Goal: Transaction & Acquisition: Purchase product/service

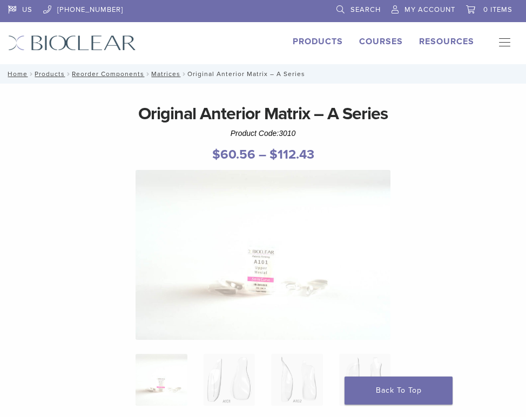
select select "****"
click at [171, 76] on link "Matrices" at bounding box center [165, 74] width 29 height 8
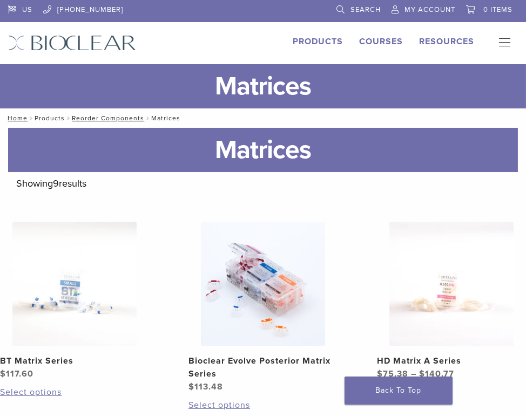
click at [57, 117] on link "Products" at bounding box center [50, 118] width 30 height 8
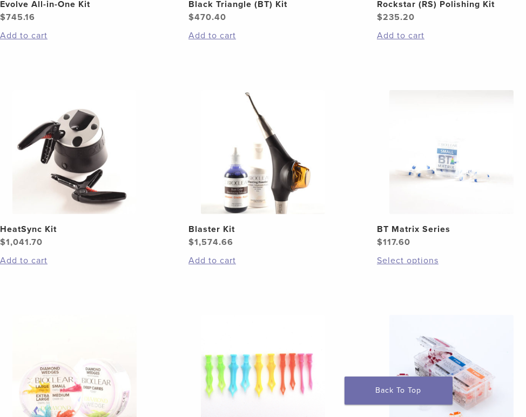
scroll to position [917, 0]
